Goal: Communication & Community: Participate in discussion

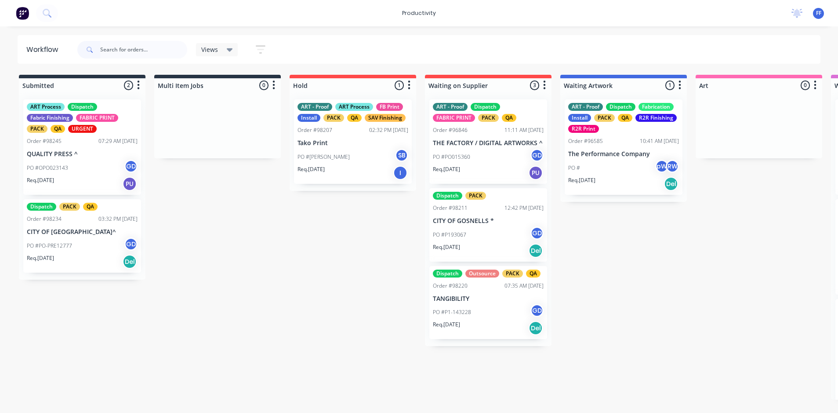
click at [149, 52] on input "text" at bounding box center [143, 50] width 87 height 18
type input "front line"
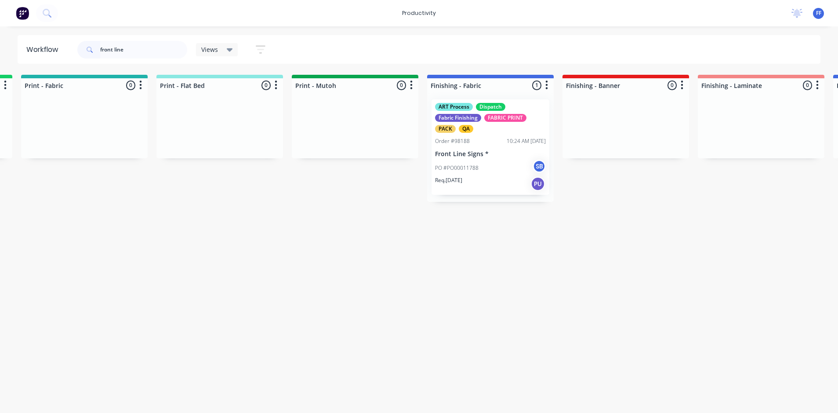
scroll to position [0, 1251]
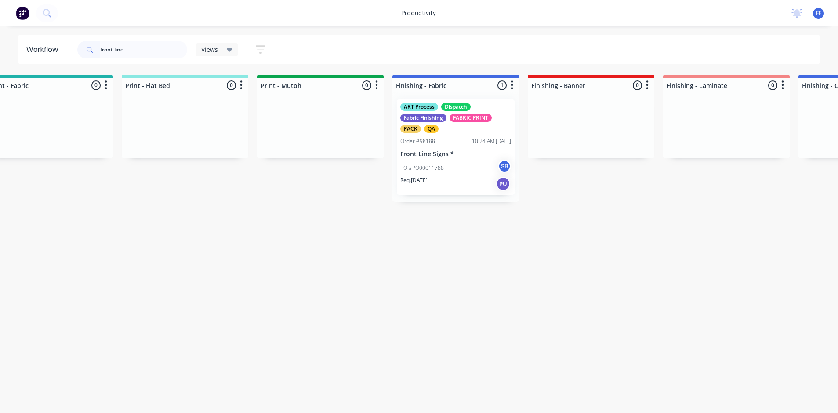
click at [455, 160] on div "PO #PO00011788 SB" at bounding box center [455, 168] width 111 height 17
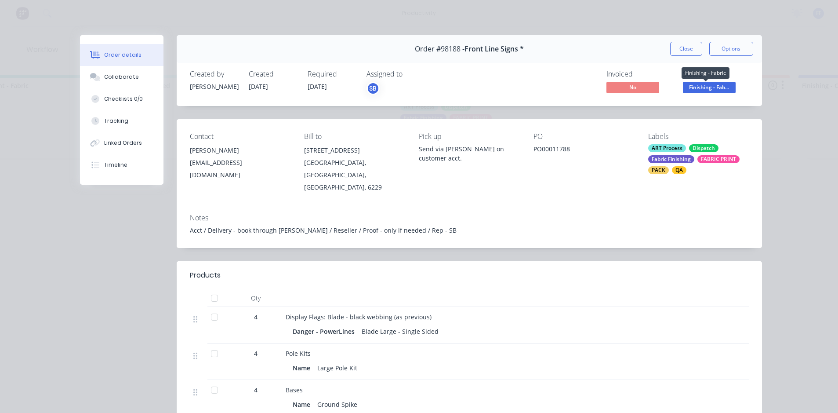
click at [720, 87] on span "Finishing - Fab..." at bounding box center [709, 87] width 53 height 11
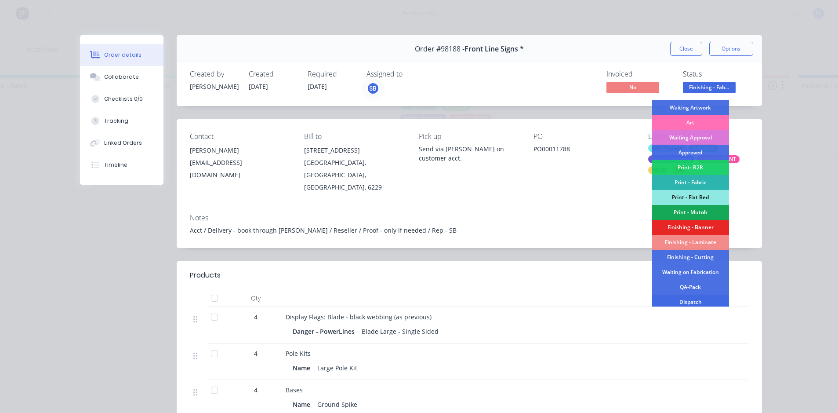
scroll to position [132, 0]
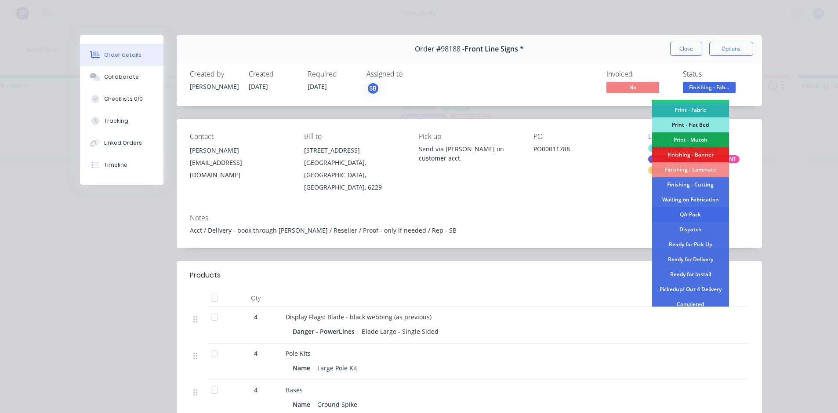
click at [691, 214] on div "QA-Pack" at bounding box center [690, 214] width 77 height 15
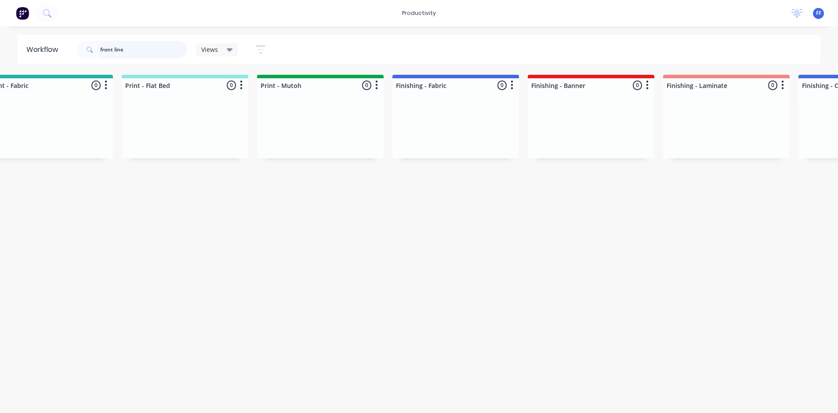
drag, startPoint x: 156, startPoint y: 47, endPoint x: -2, endPoint y: 43, distance: 158.3
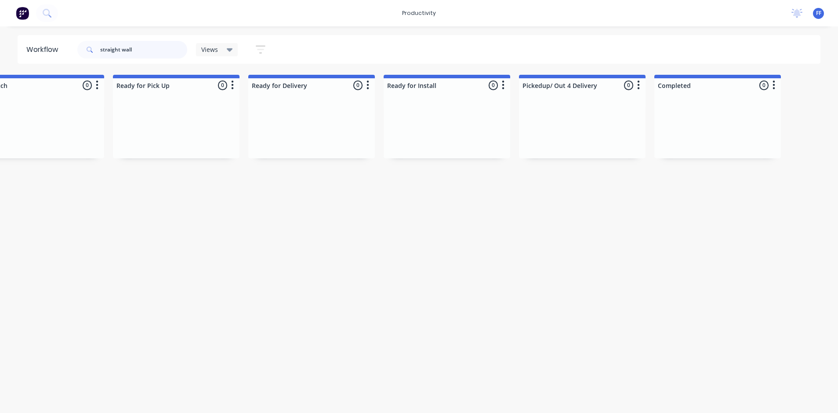
scroll to position [0, 0]
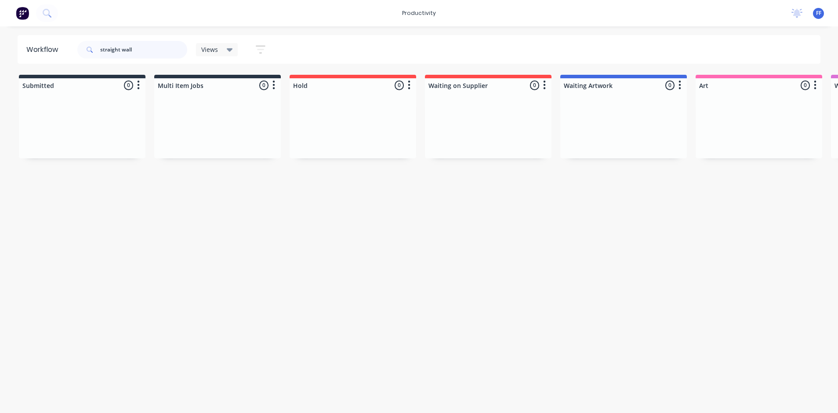
drag, startPoint x: 81, startPoint y: 58, endPoint x: 53, endPoint y: 58, distance: 27.7
click at [60, 59] on header "Workflow straight wall Views Save new view None (Default) edit ART DEPT edit Ba…" at bounding box center [419, 49] width 803 height 29
type input "600"
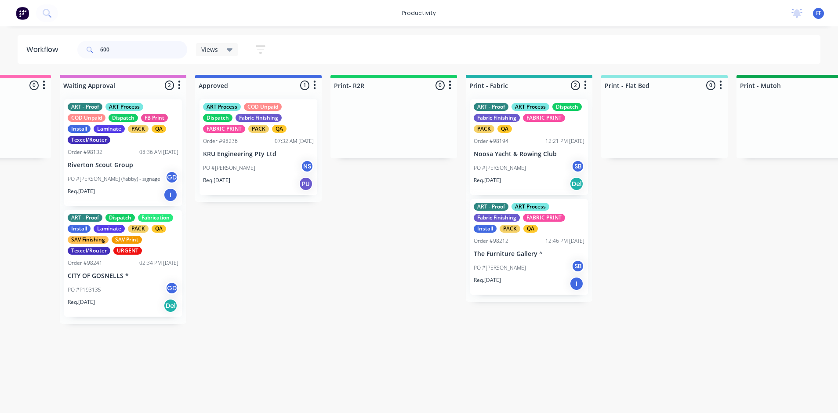
scroll to position [0, 759]
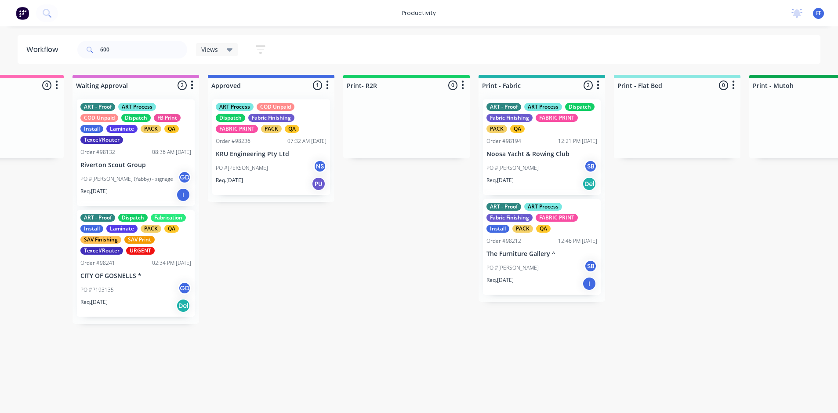
click at [531, 286] on div "Req. [DATE] I" at bounding box center [542, 283] width 111 height 15
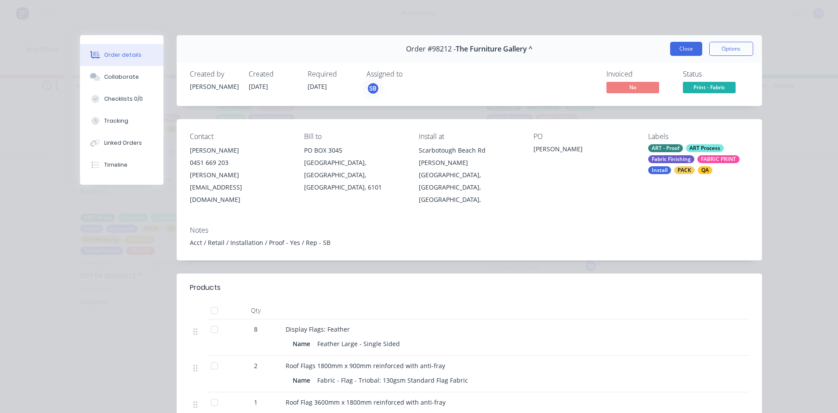
click at [674, 51] on button "Close" at bounding box center [686, 49] width 32 height 14
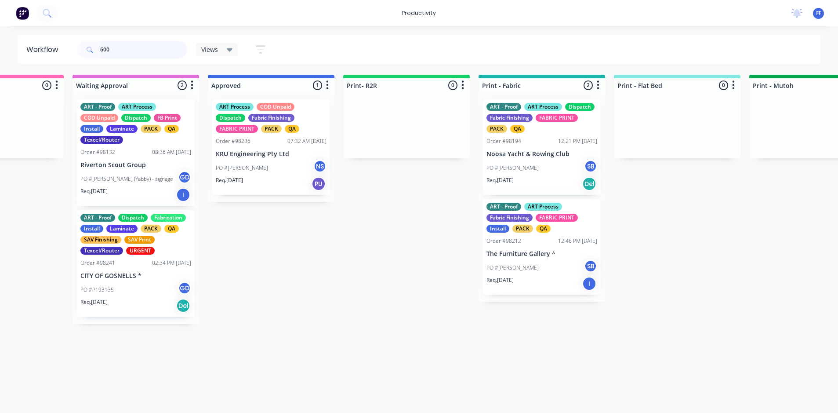
drag, startPoint x: 103, startPoint y: 49, endPoint x: 28, endPoint y: 40, distance: 75.3
click at [29, 40] on header "Workflow 600 Views Save new view None (Default) edit ART DEPT edit Banner Finis…" at bounding box center [419, 49] width 803 height 29
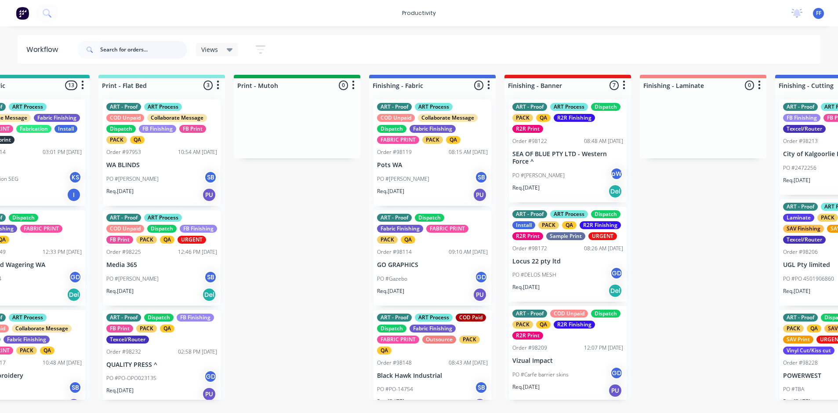
scroll to position [0, 1278]
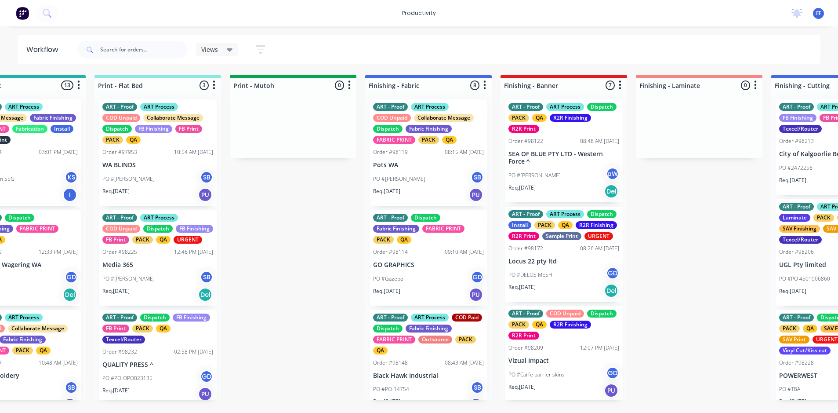
click at [445, 174] on div "PO #[PERSON_NAME] SB" at bounding box center [428, 179] width 111 height 17
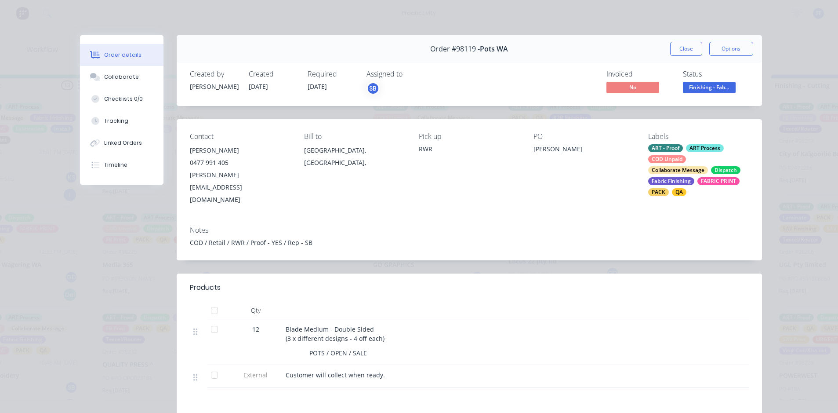
drag, startPoint x: 692, startPoint y: 46, endPoint x: 690, endPoint y: 51, distance: 4.7
click at [691, 47] on button "Close" at bounding box center [686, 49] width 32 height 14
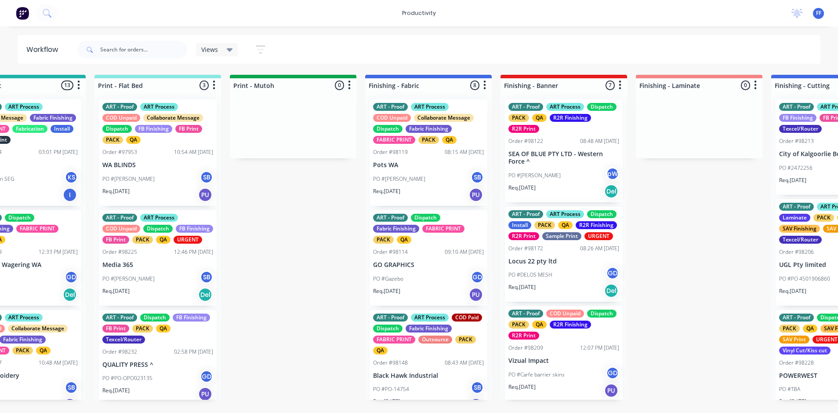
click at [433, 274] on div "PO #Gazebo GD" at bounding box center [428, 278] width 111 height 17
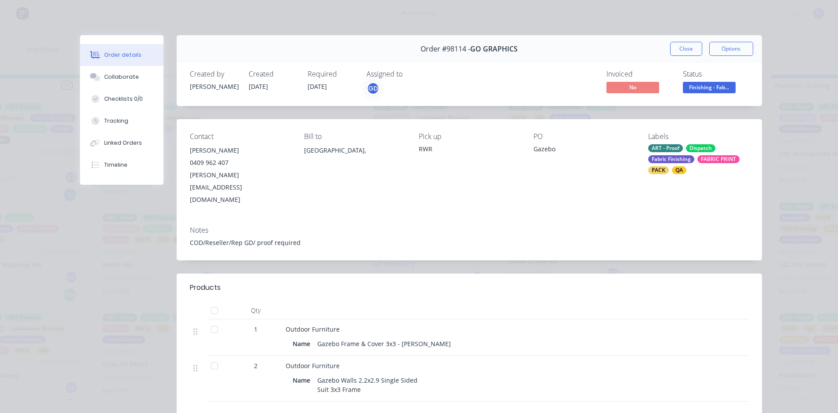
drag, startPoint x: 691, startPoint y: 43, endPoint x: 685, endPoint y: 48, distance: 7.8
click at [685, 48] on button "Close" at bounding box center [686, 49] width 32 height 14
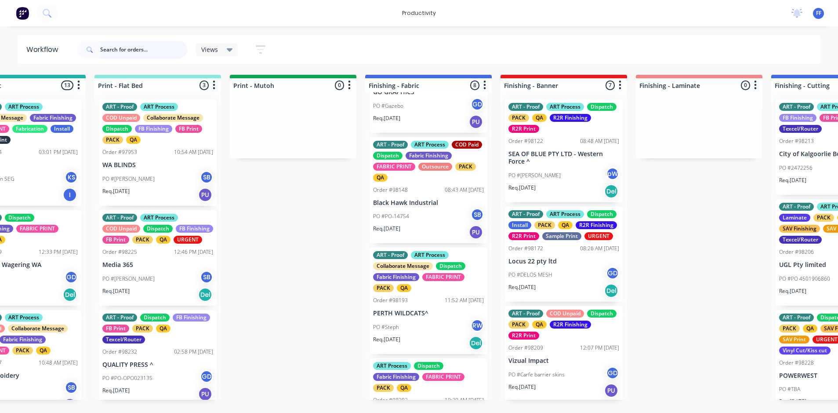
scroll to position [176, 0]
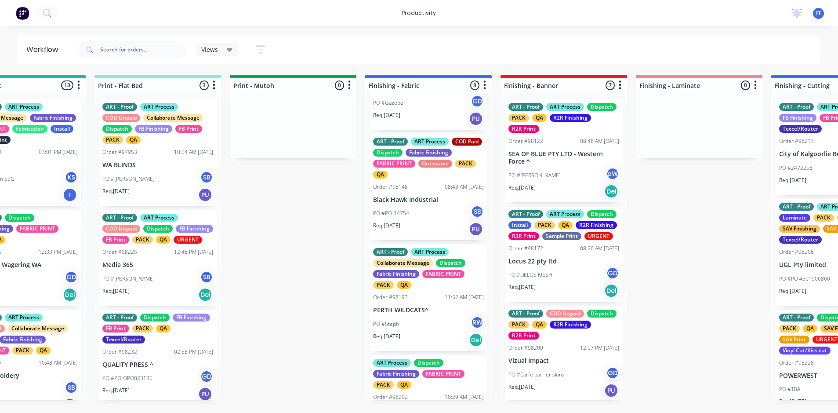
click at [434, 217] on div "PO #PO-14754 SB" at bounding box center [428, 213] width 111 height 17
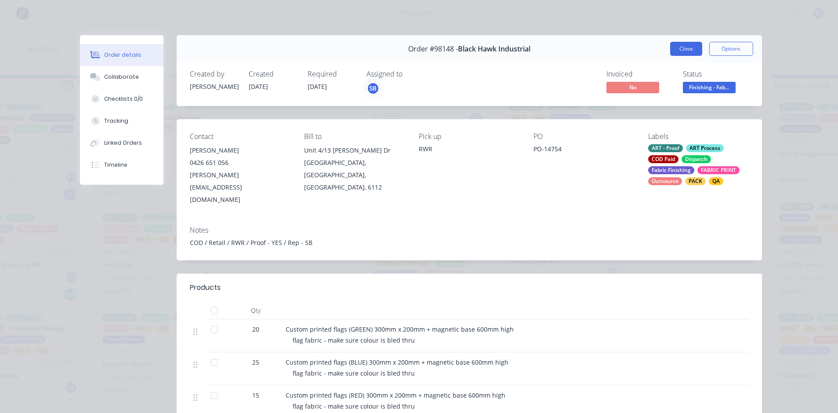
click at [679, 51] on button "Close" at bounding box center [686, 49] width 32 height 14
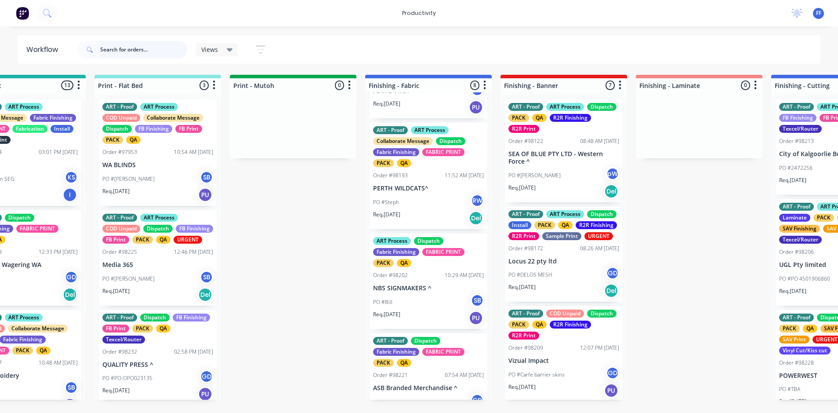
scroll to position [308, 0]
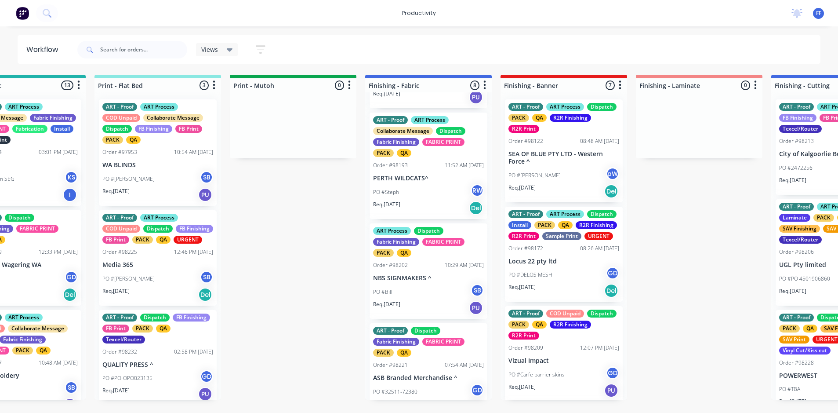
click at [429, 376] on p "ASB Branded Merchandise ^" at bounding box center [428, 377] width 111 height 7
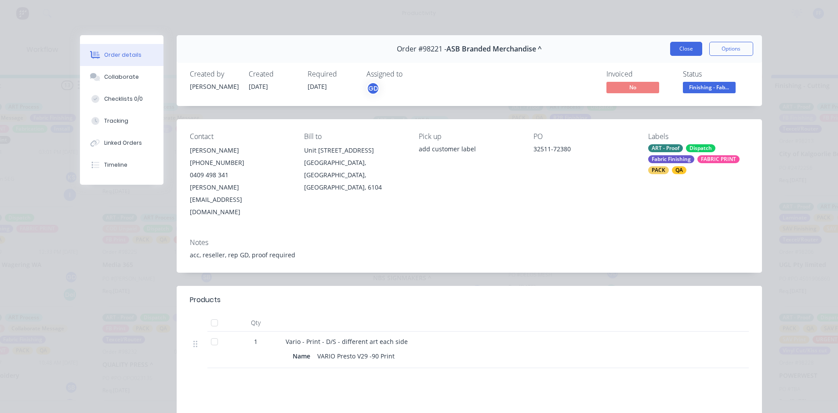
click at [682, 48] on button "Close" at bounding box center [686, 49] width 32 height 14
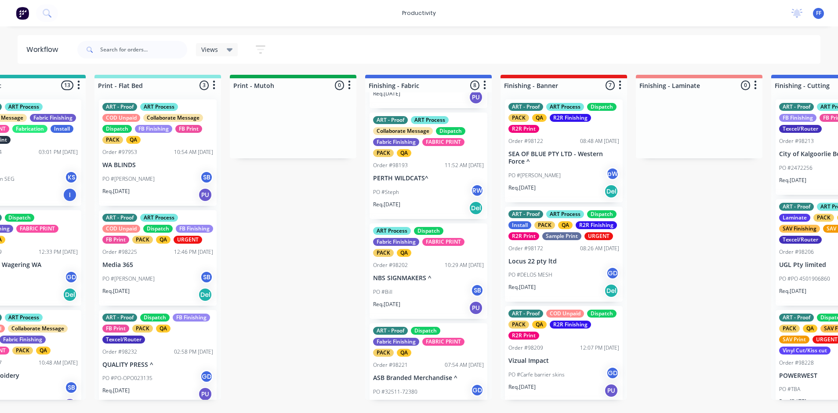
click at [421, 279] on p "NBS SIGNMAKERS ^" at bounding box center [428, 277] width 111 height 7
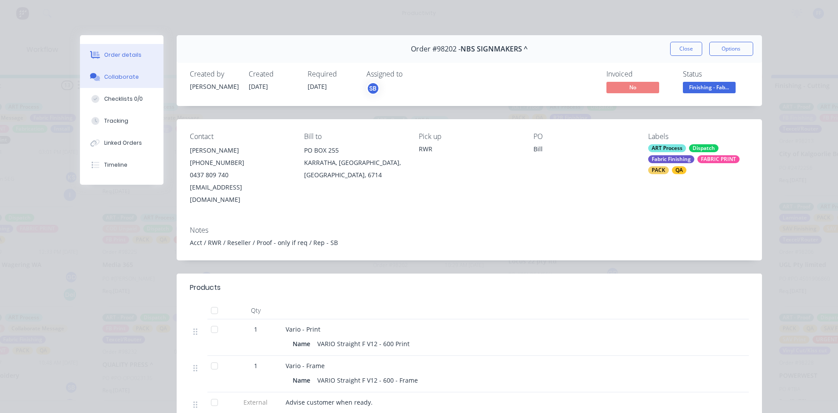
click at [118, 77] on div "Collaborate" at bounding box center [121, 77] width 35 height 8
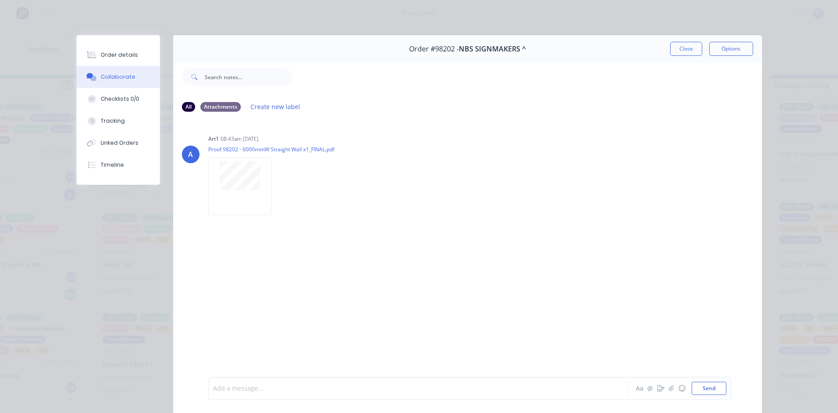
click at [267, 390] on div at bounding box center [406, 388] width 385 height 9
click at [278, 396] on div "Re printed Aa @ ☺ Send" at bounding box center [469, 388] width 523 height 23
click at [279, 388] on div "Re printed" at bounding box center [406, 388] width 385 height 9
click at [122, 61] on button "Order details" at bounding box center [118, 55] width 84 height 22
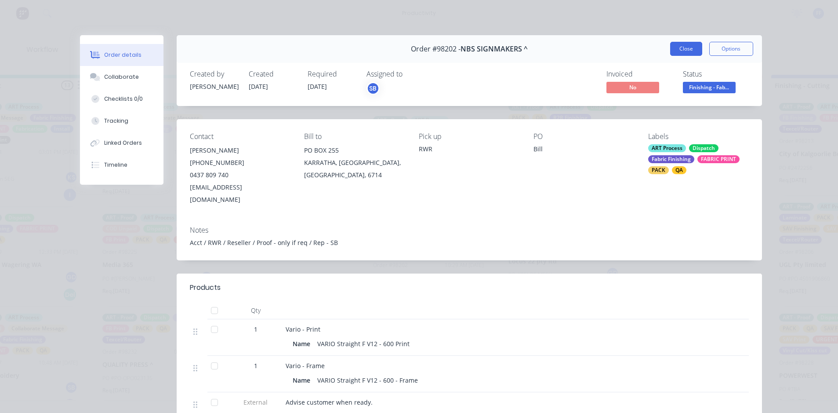
click at [682, 48] on button "Close" at bounding box center [686, 49] width 32 height 14
